Goal: Entertainment & Leisure: Consume media (video, audio)

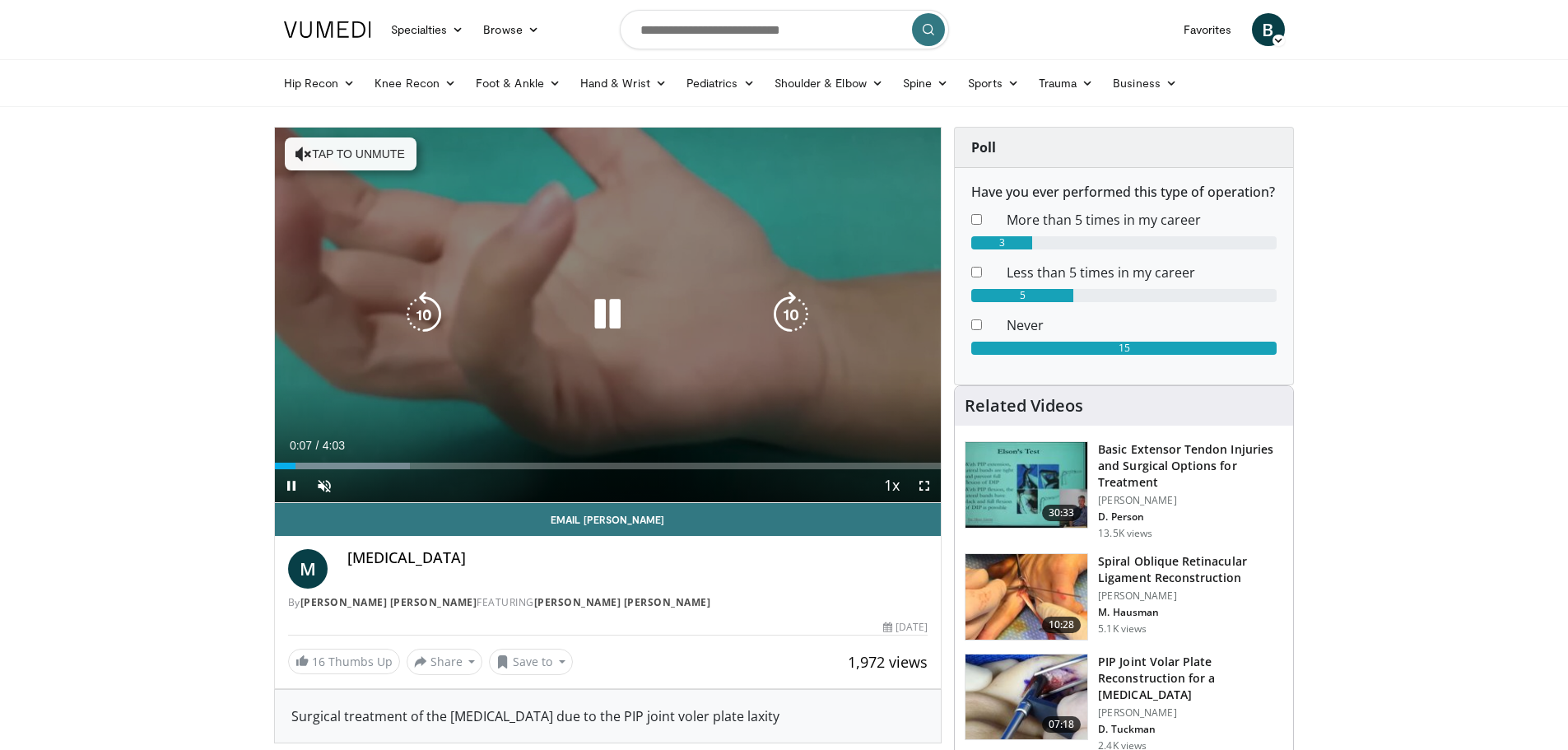
click at [302, 149] on icon "Video Player" at bounding box center [303, 154] width 16 height 16
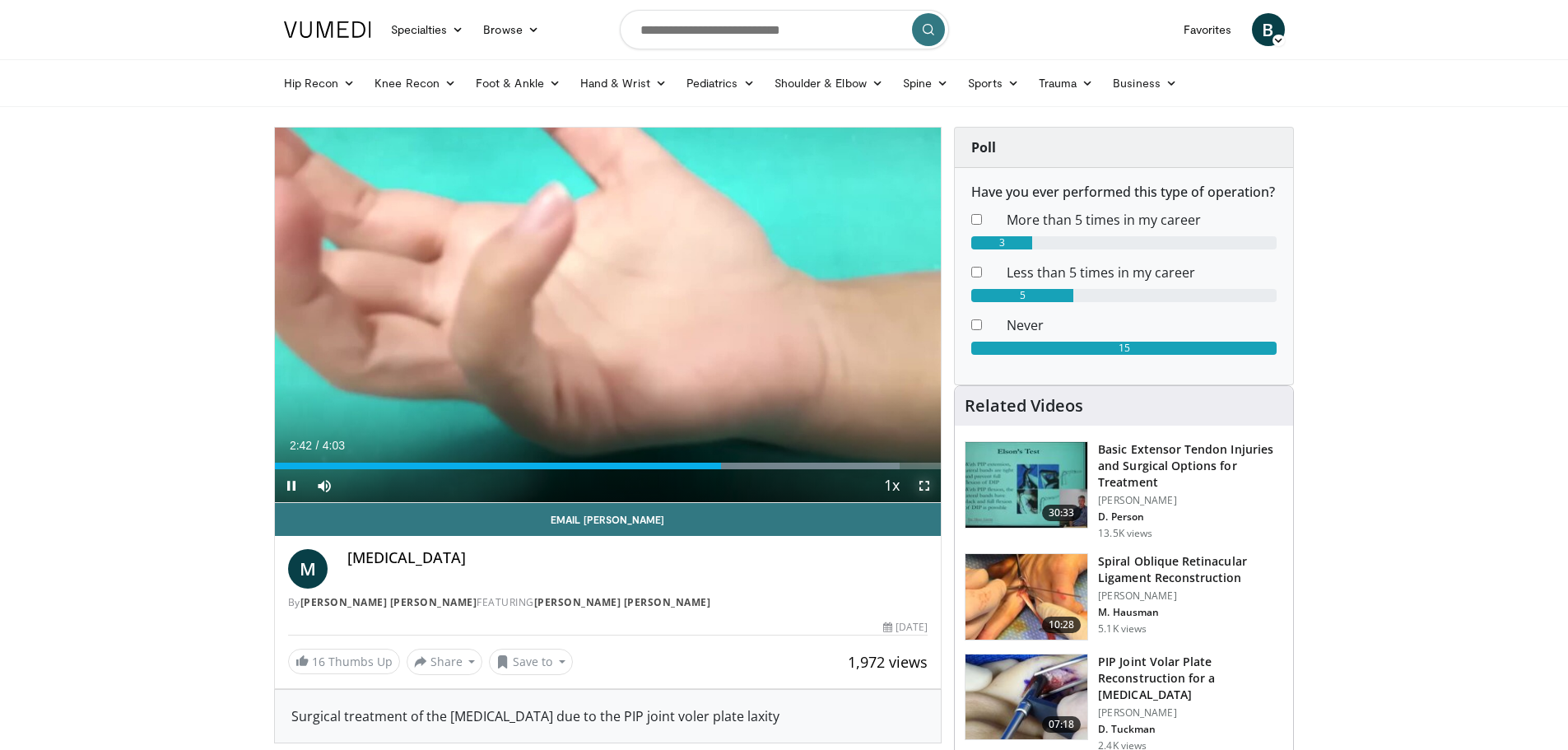
click at [923, 483] on span "Video Player" at bounding box center [924, 485] width 33 height 33
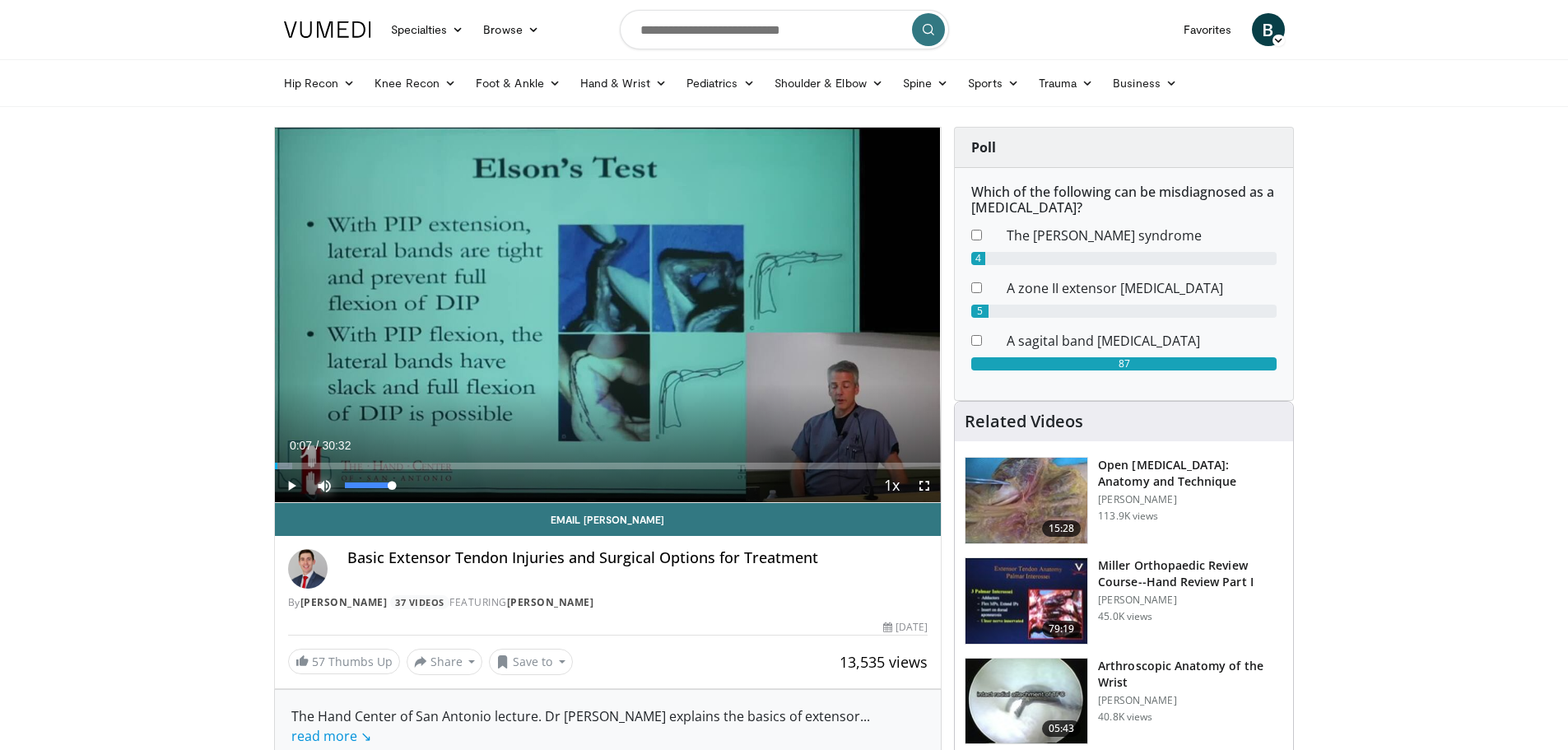
click at [321, 487] on span "Video Player" at bounding box center [324, 485] width 33 height 33
click at [322, 480] on span "Video Player" at bounding box center [324, 485] width 33 height 33
click at [299, 464] on div "Loaded : 2.70% 00:07 01:10" at bounding box center [608, 466] width 667 height 7
